Goal: Information Seeking & Learning: Learn about a topic

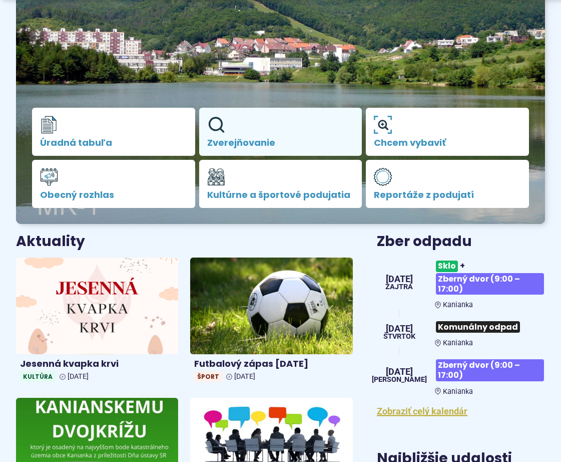
scroll to position [200, 0]
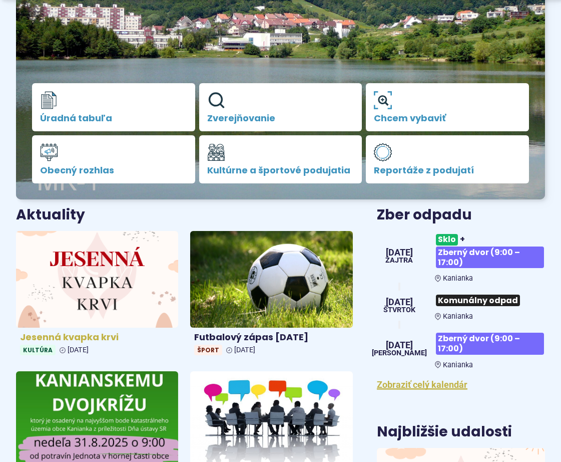
click at [96, 279] on img at bounding box center [97, 278] width 187 height 111
